Goal: Find specific page/section: Find specific page/section

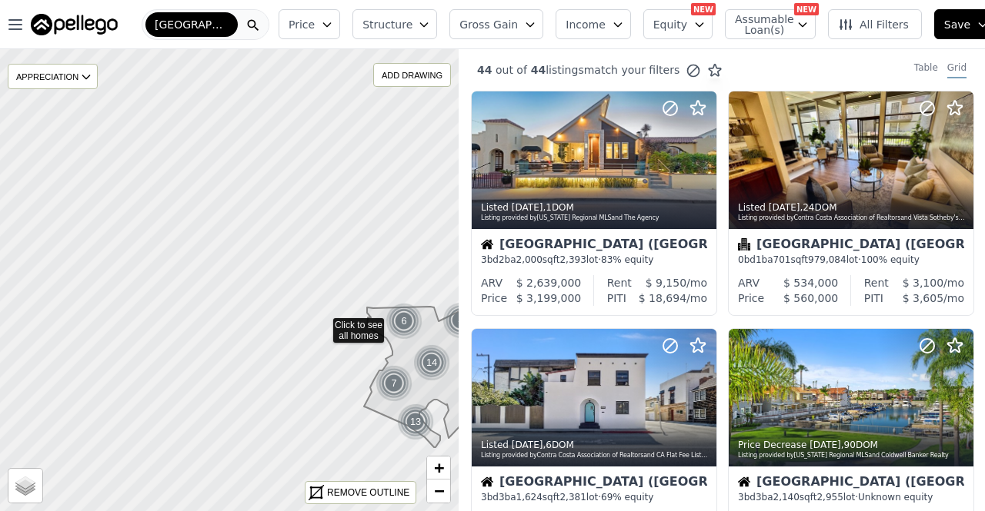
drag, startPoint x: 172, startPoint y: 246, endPoint x: 346, endPoint y: 352, distance: 203.9
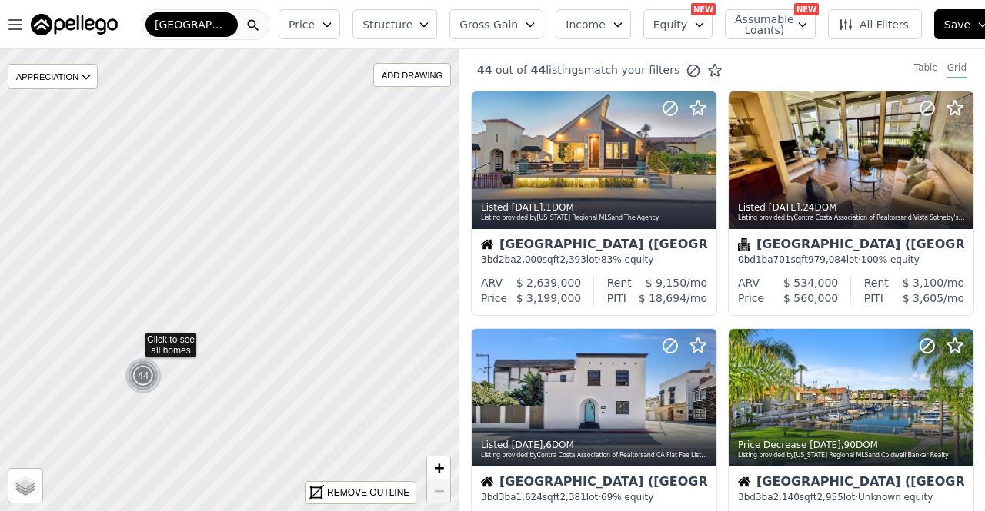
drag, startPoint x: 348, startPoint y: 310, endPoint x: 95, endPoint y: 346, distance: 255.6
click at [98, 345] on icon at bounding box center [25, 304] width 555 height 559
click at [244, 16] on div at bounding box center [253, 24] width 31 height 29
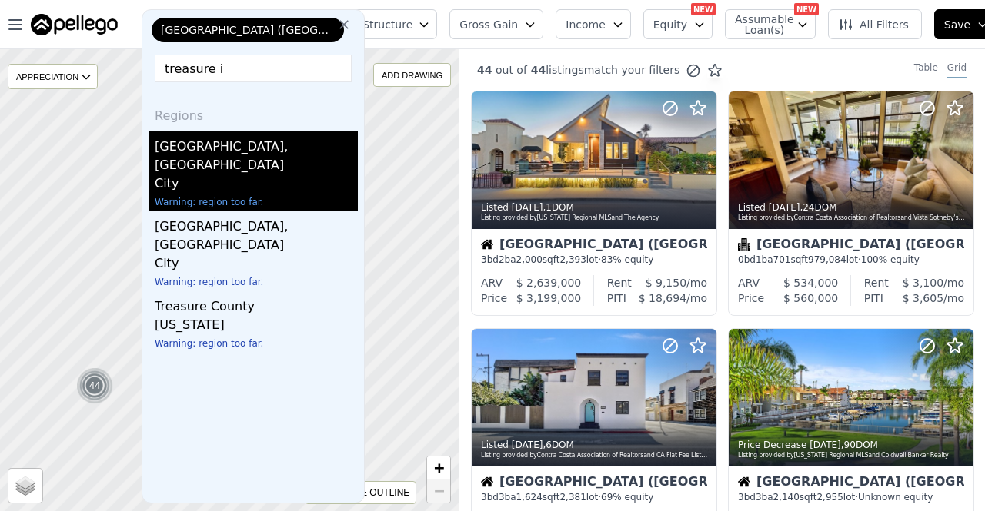
type input "treasure i"
click at [222, 175] on div "City" at bounding box center [256, 186] width 203 height 22
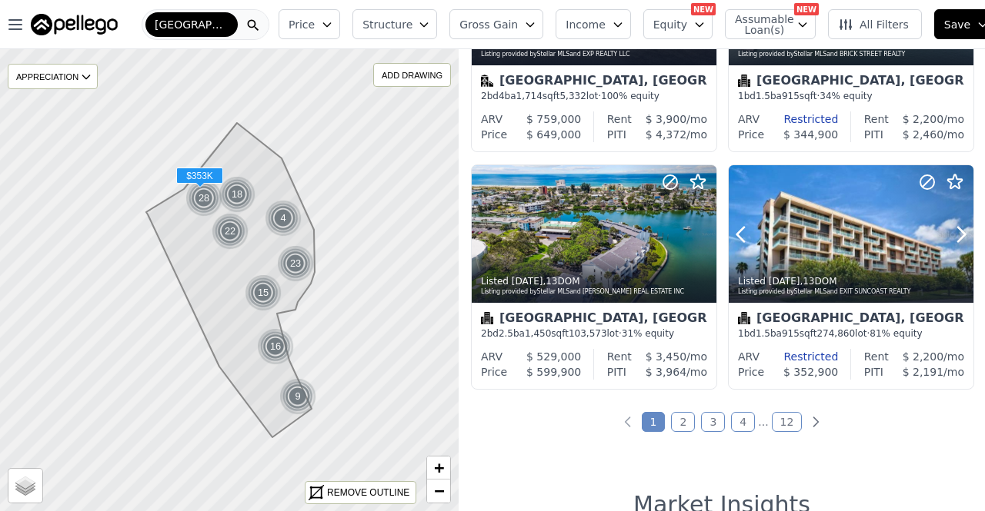
scroll to position [1231, 0]
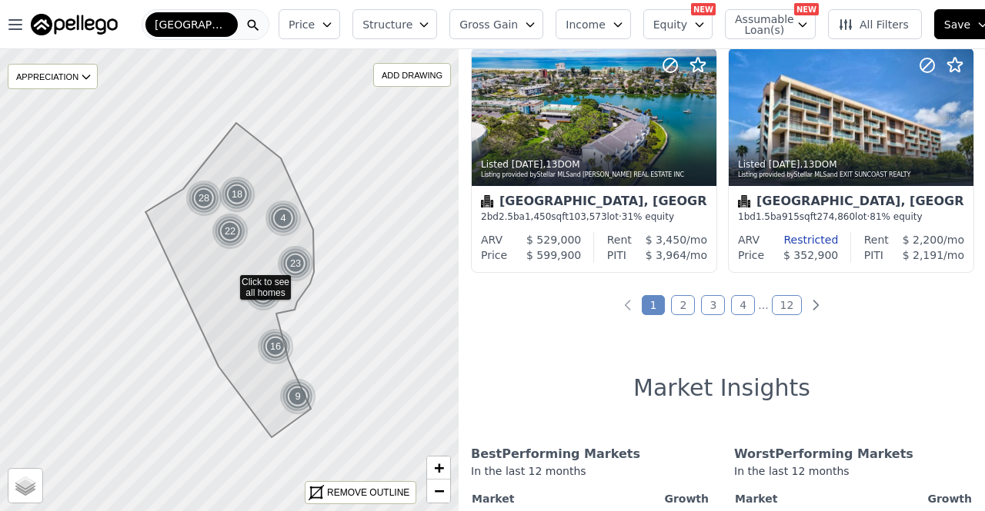
click at [69, 25] on img at bounding box center [74, 25] width 87 height 22
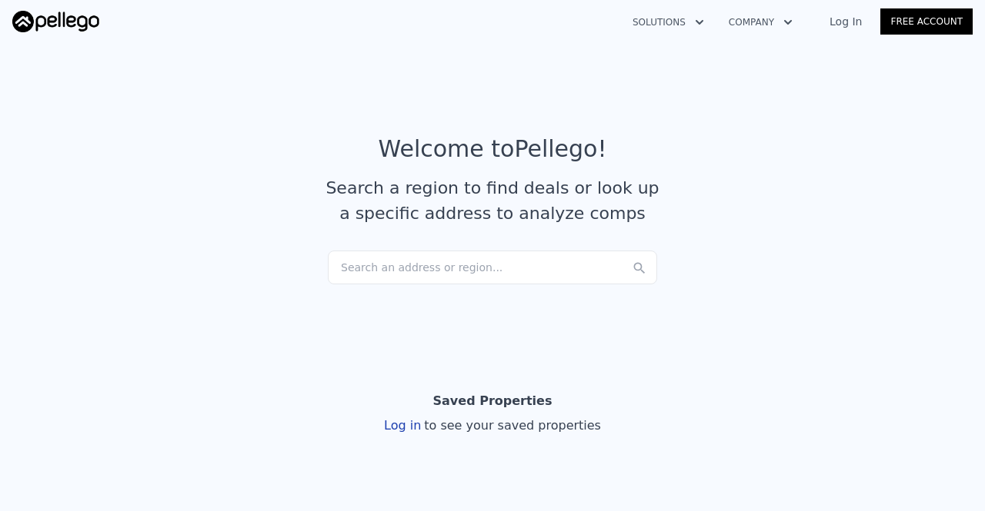
click at [488, 275] on div "Search an address or region..." at bounding box center [492, 268] width 329 height 34
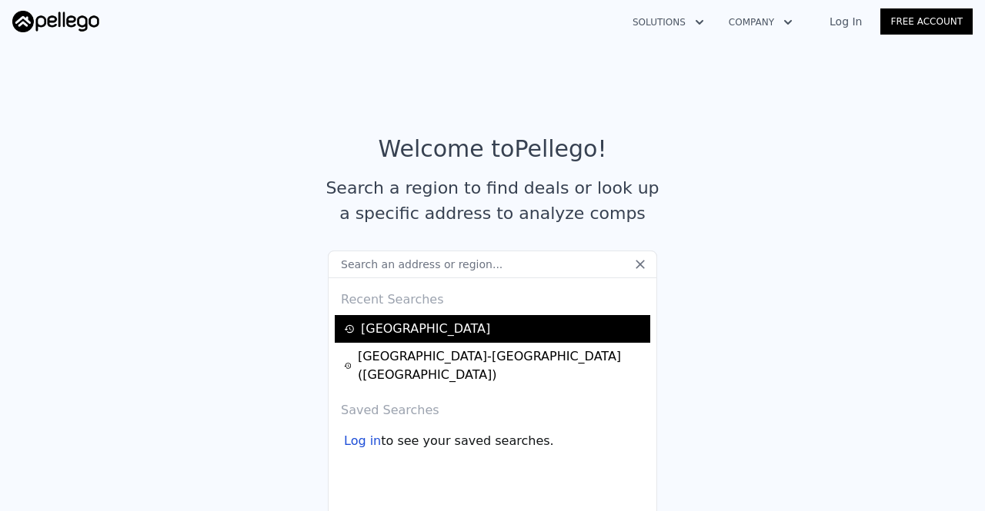
click at [450, 330] on div "[GEOGRAPHIC_DATA]" at bounding box center [495, 329] width 302 height 18
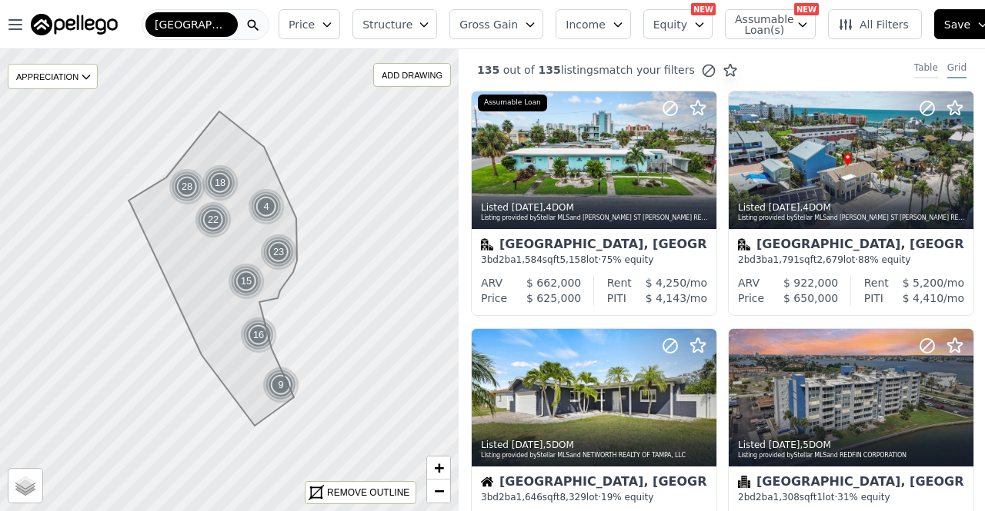
click at [918, 63] on div "Table" at bounding box center [926, 70] width 24 height 17
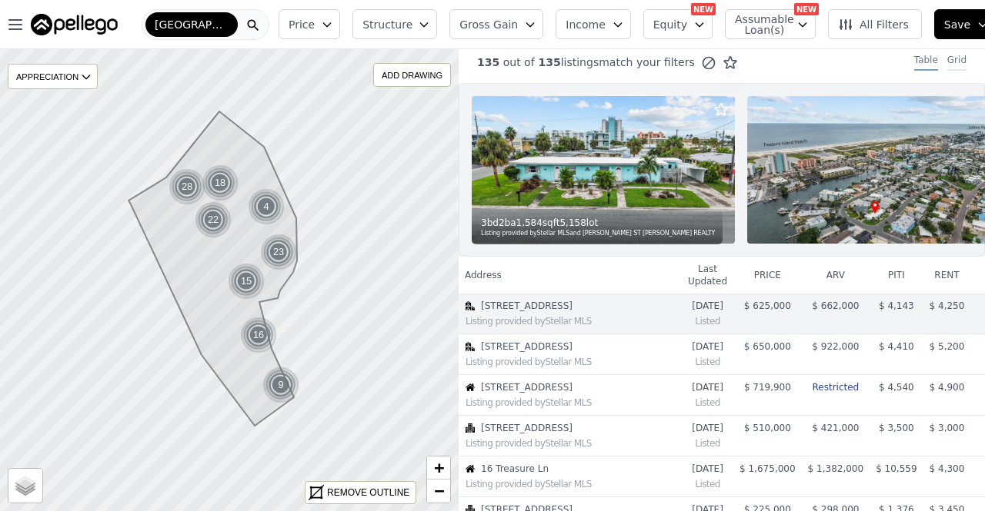
click at [951, 62] on div "Grid" at bounding box center [956, 62] width 19 height 17
